Goal: Information Seeking & Learning: Find specific fact

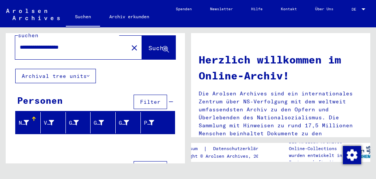
scroll to position [9, 0]
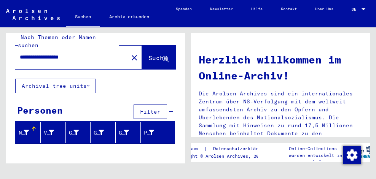
click at [87, 53] on input "**********" at bounding box center [69, 57] width 99 height 8
click at [37, 53] on input "**********" at bounding box center [69, 57] width 99 height 8
type input "*********"
click at [148, 54] on span "Suche" at bounding box center [157, 58] width 19 height 8
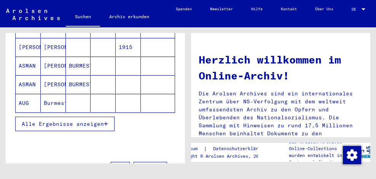
scroll to position [137, 0]
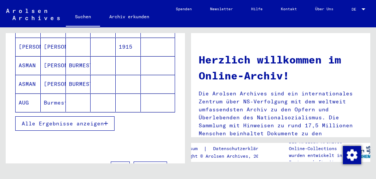
click at [72, 118] on button "Alle Ergebnisse anzeigen" at bounding box center [64, 123] width 99 height 14
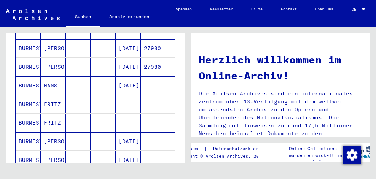
scroll to position [404, 0]
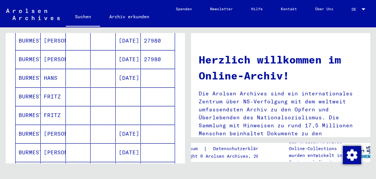
click at [26, 73] on mat-cell "BURMESTER" at bounding box center [28, 78] width 25 height 18
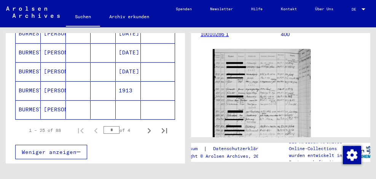
scroll to position [528, 0]
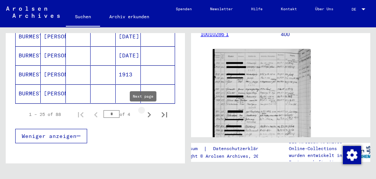
click at [145, 113] on icon "Next page" at bounding box center [149, 115] width 11 height 11
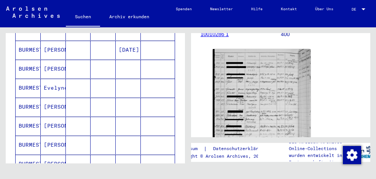
scroll to position [441, 0]
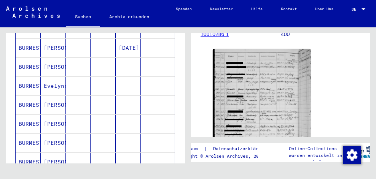
click at [30, 122] on mat-cell "BURMESTER" at bounding box center [28, 124] width 25 height 19
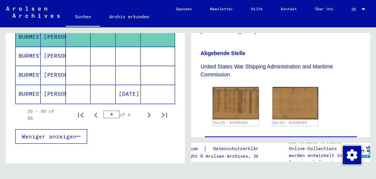
scroll to position [543, 0]
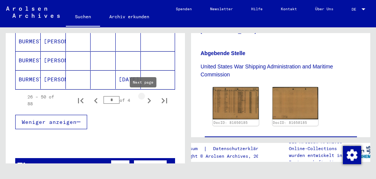
click at [144, 99] on icon "Next page" at bounding box center [149, 101] width 11 height 11
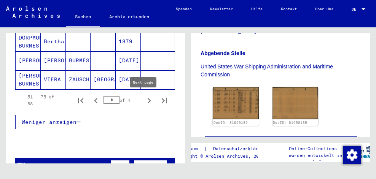
click at [145, 100] on icon "Next page" at bounding box center [149, 101] width 11 height 11
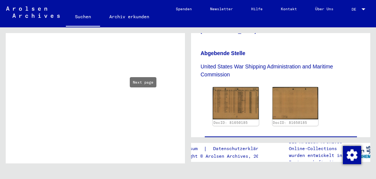
type input "*"
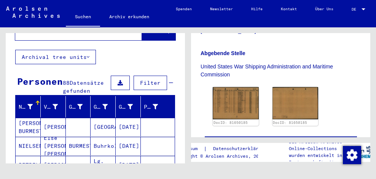
scroll to position [38, 0]
